Goal: Check status: Check status

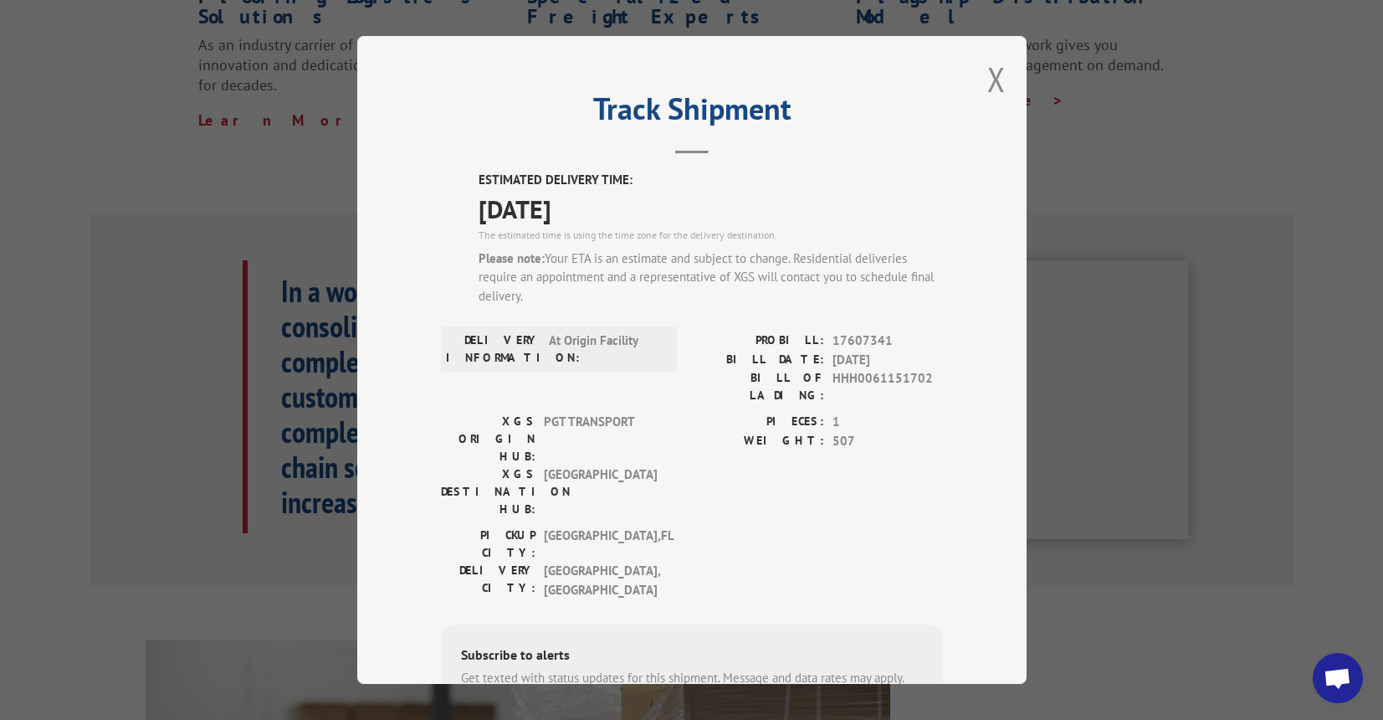
scroll to position [182, 0]
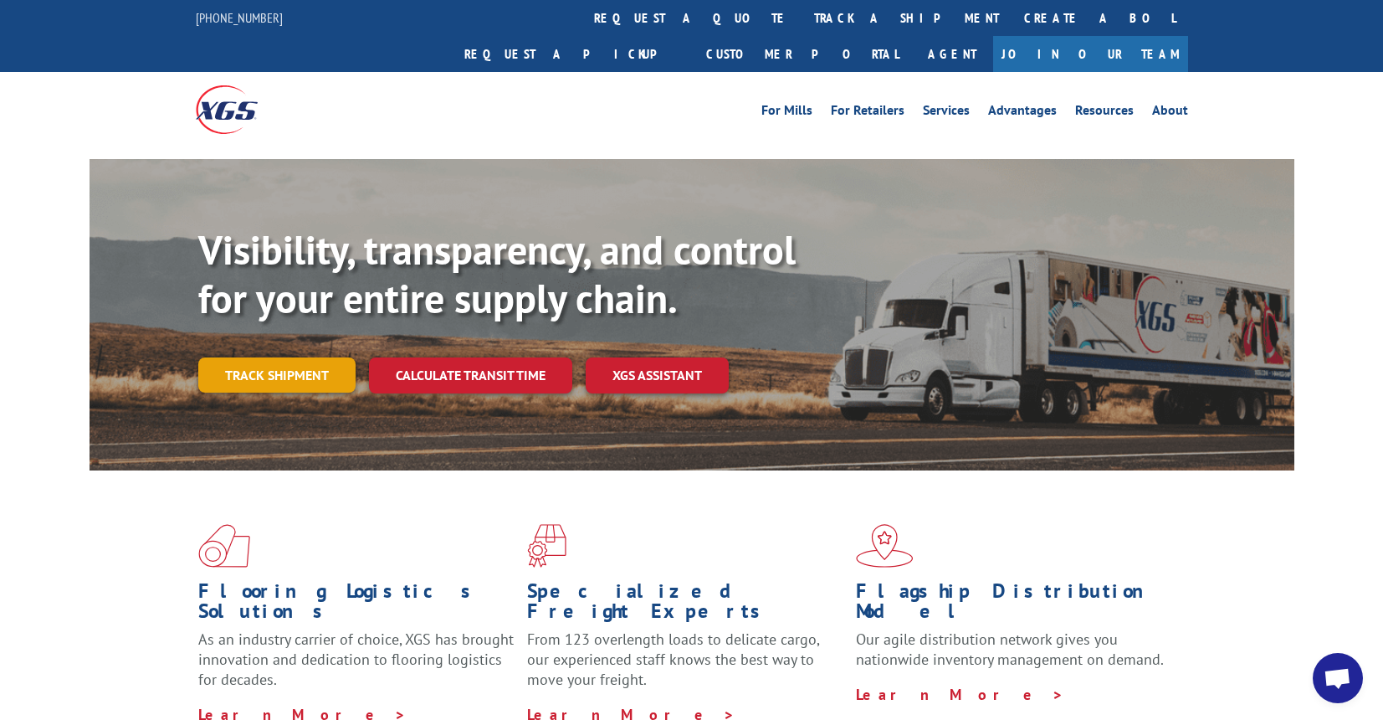
click at [273, 357] on link "Track shipment" at bounding box center [276, 374] width 157 height 35
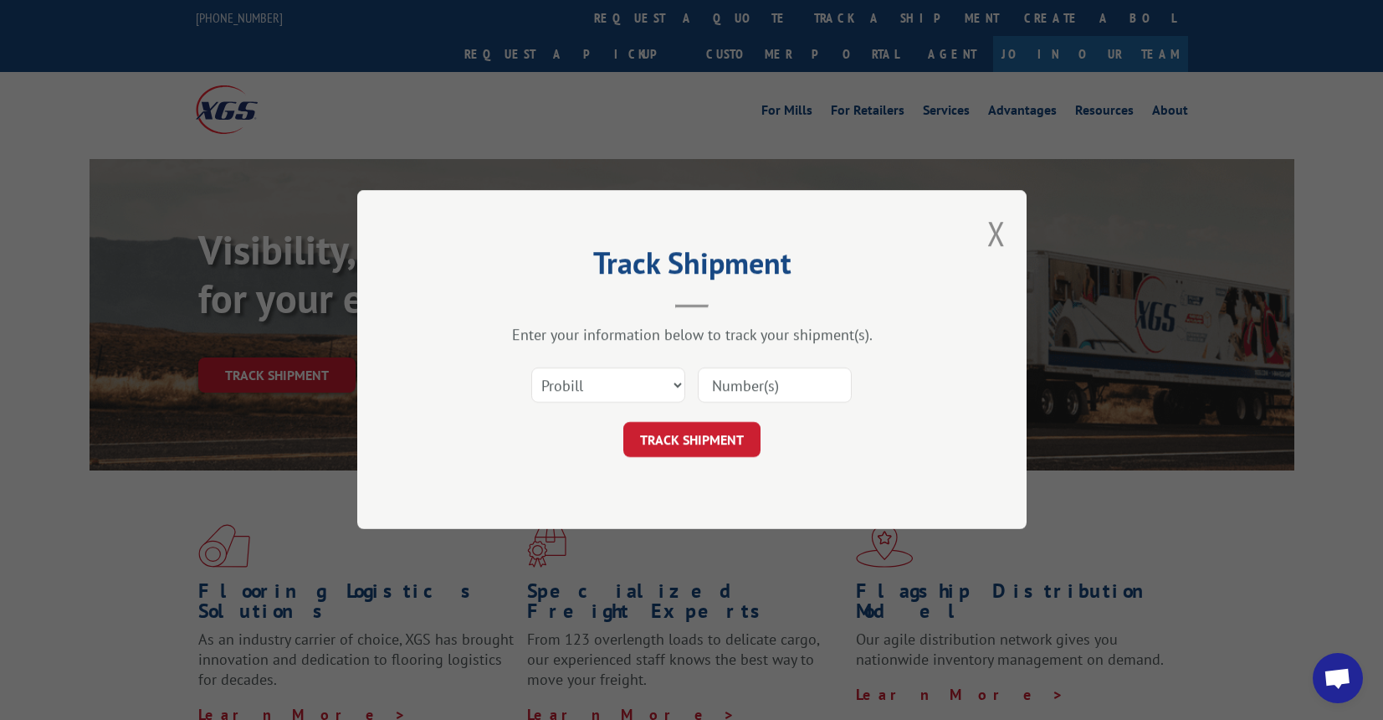
click at [780, 384] on input at bounding box center [775, 385] width 154 height 35
type input "17607341"
click at [677, 432] on button "TRACK SHIPMENT" at bounding box center [691, 440] width 137 height 35
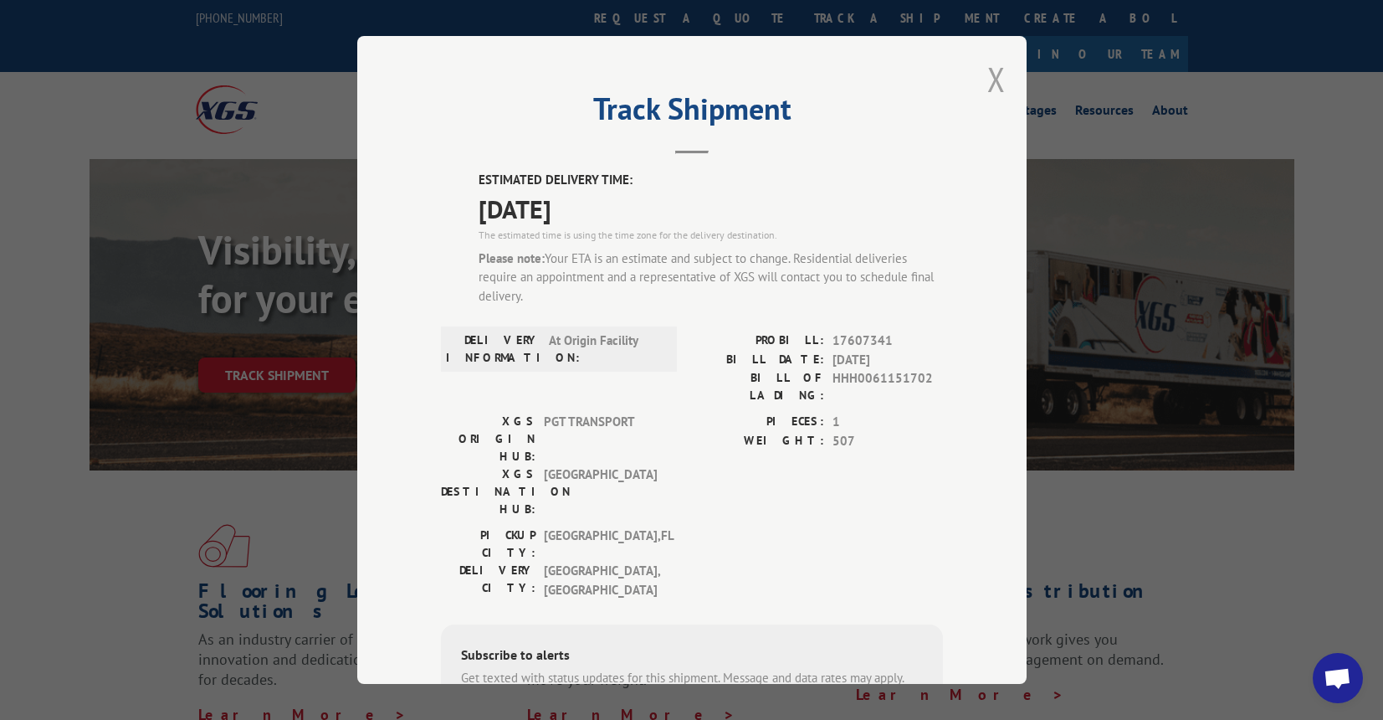
click at [997, 79] on button "Close modal" at bounding box center [996, 79] width 18 height 44
